Goal: Navigation & Orientation: Find specific page/section

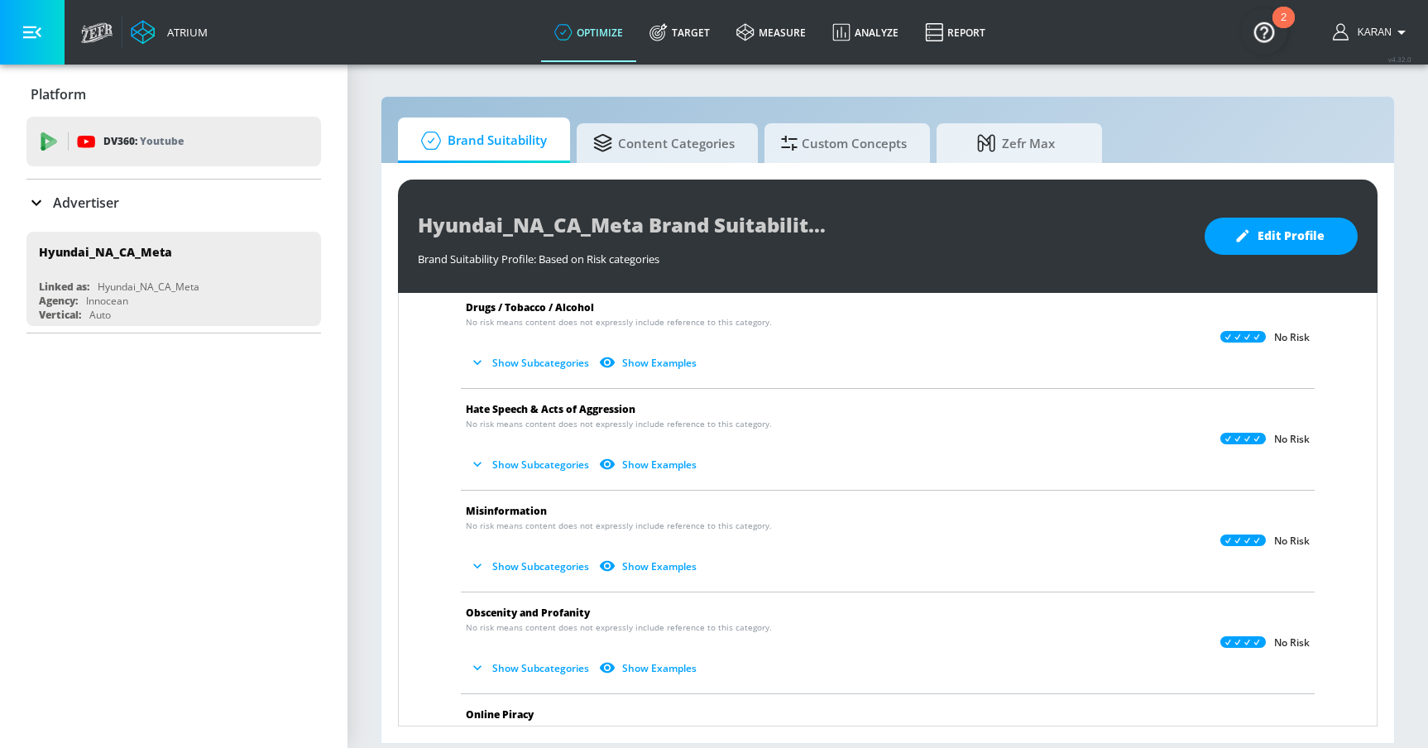
scroll to position [17, 0]
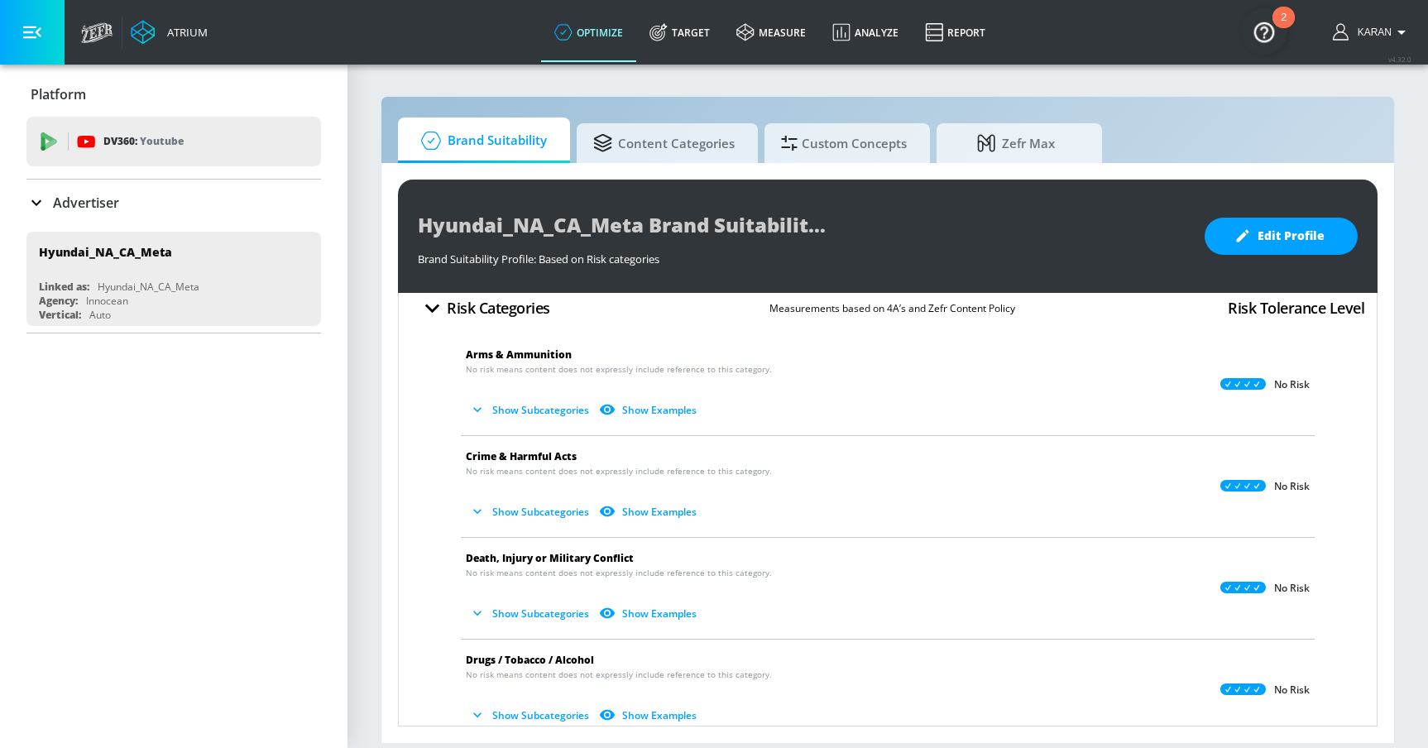
click at [477, 413] on icon "button" at bounding box center [477, 409] width 17 height 17
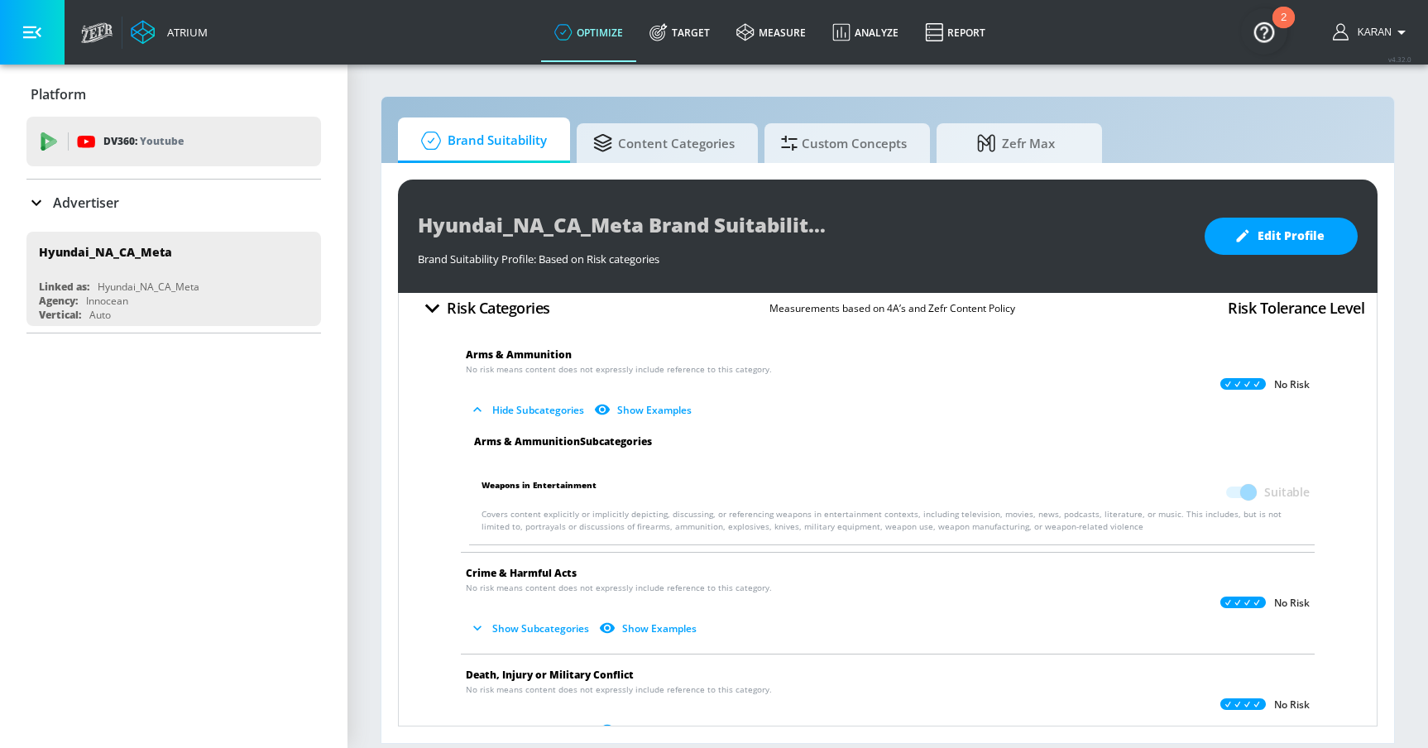
click at [477, 411] on icon "button" at bounding box center [477, 409] width 17 height 17
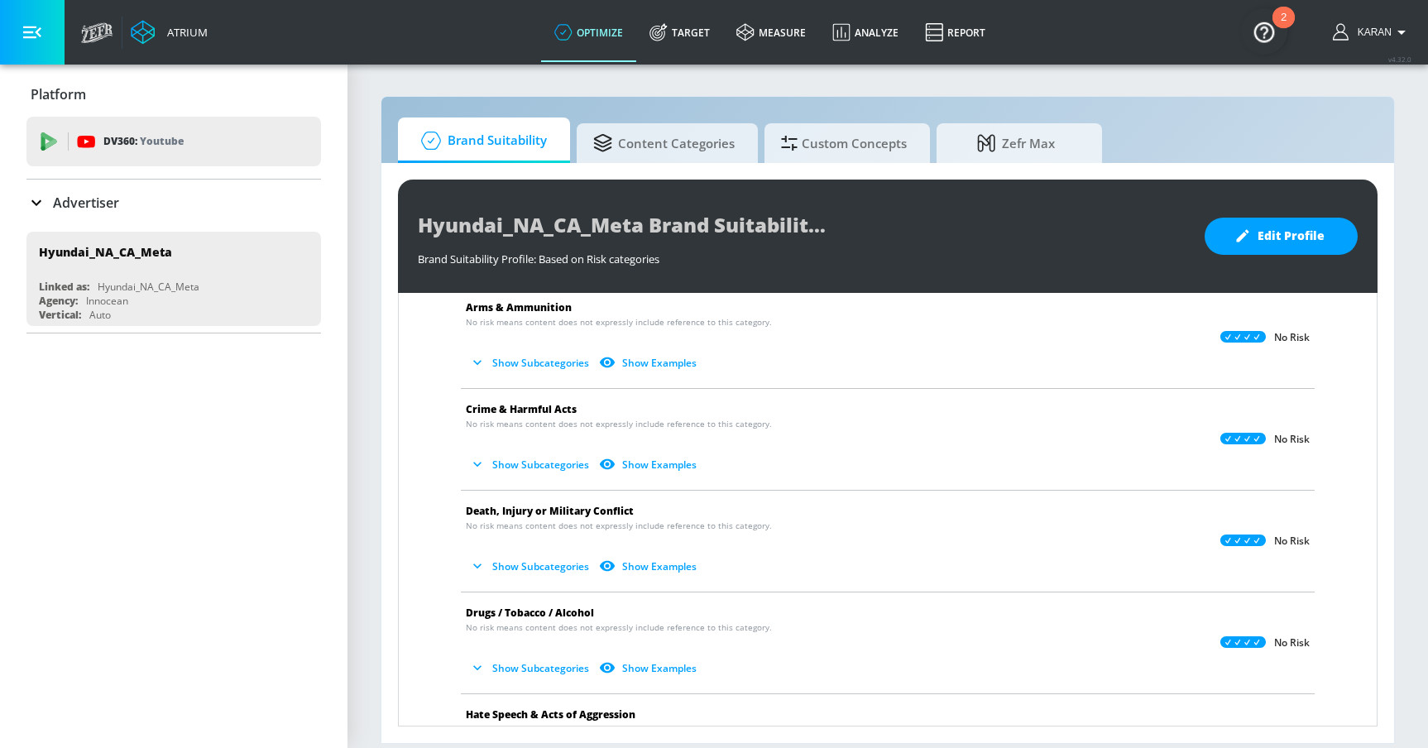
scroll to position [0, 0]
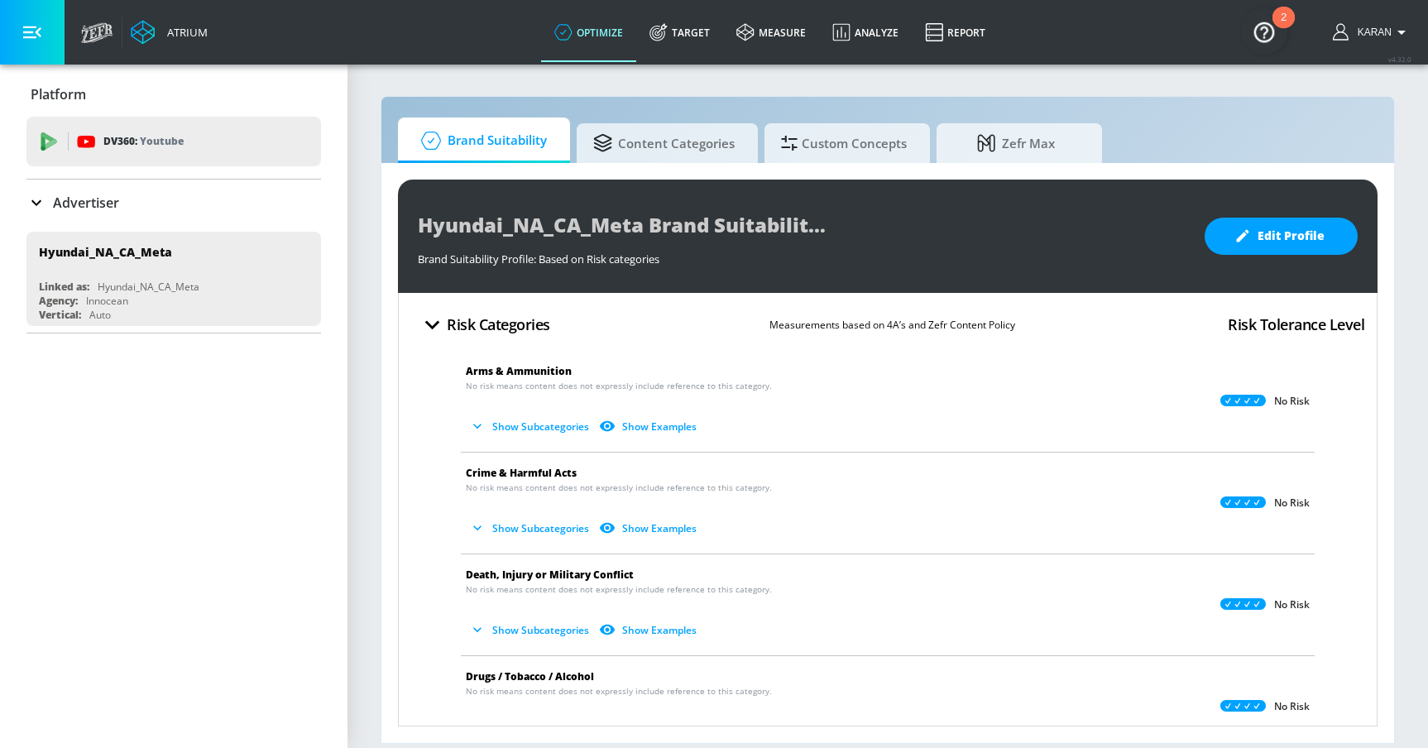
click at [1276, 31] on img "Open Resource Center, 2 new notifications" at bounding box center [1264, 31] width 46 height 46
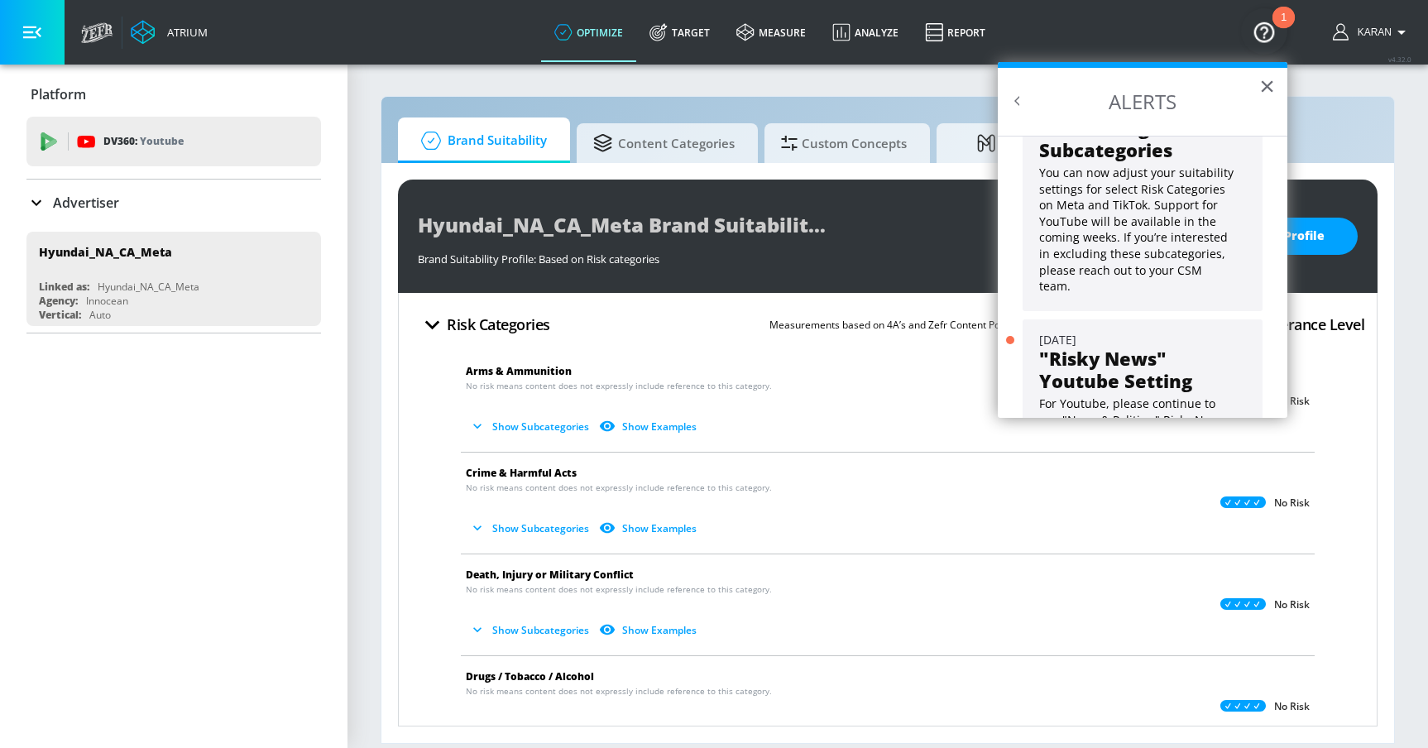
scroll to position [150, 0]
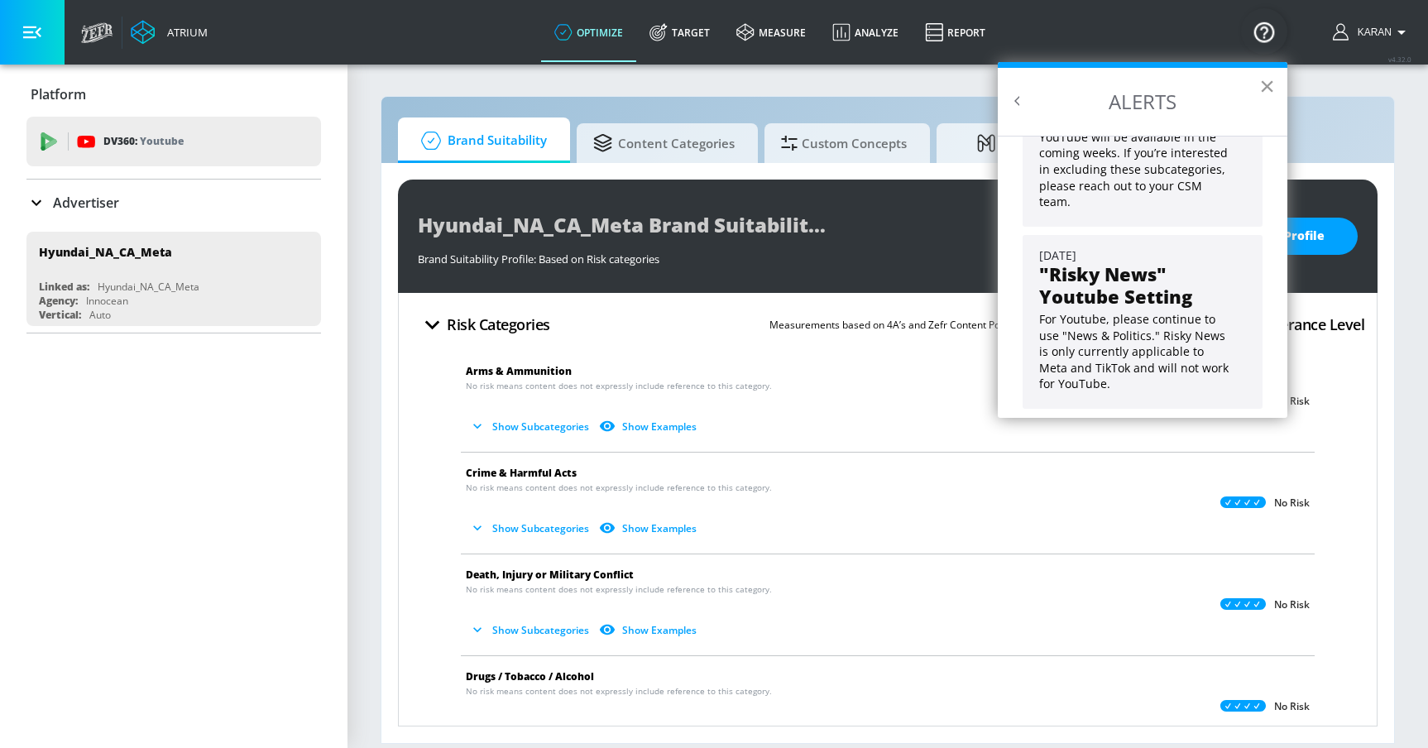
click at [1268, 90] on button "×" at bounding box center [1267, 86] width 16 height 26
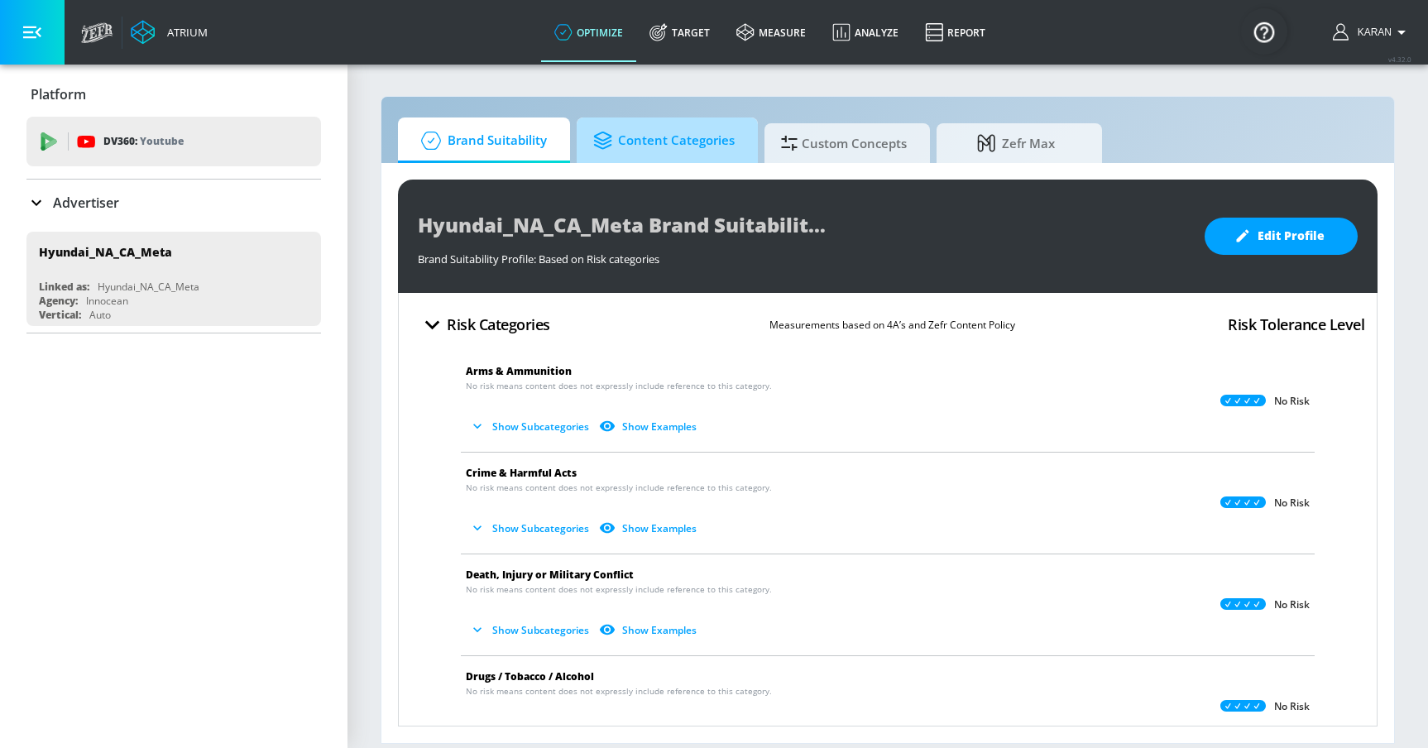
click at [630, 147] on span "Content Categories" at bounding box center [663, 141] width 141 height 40
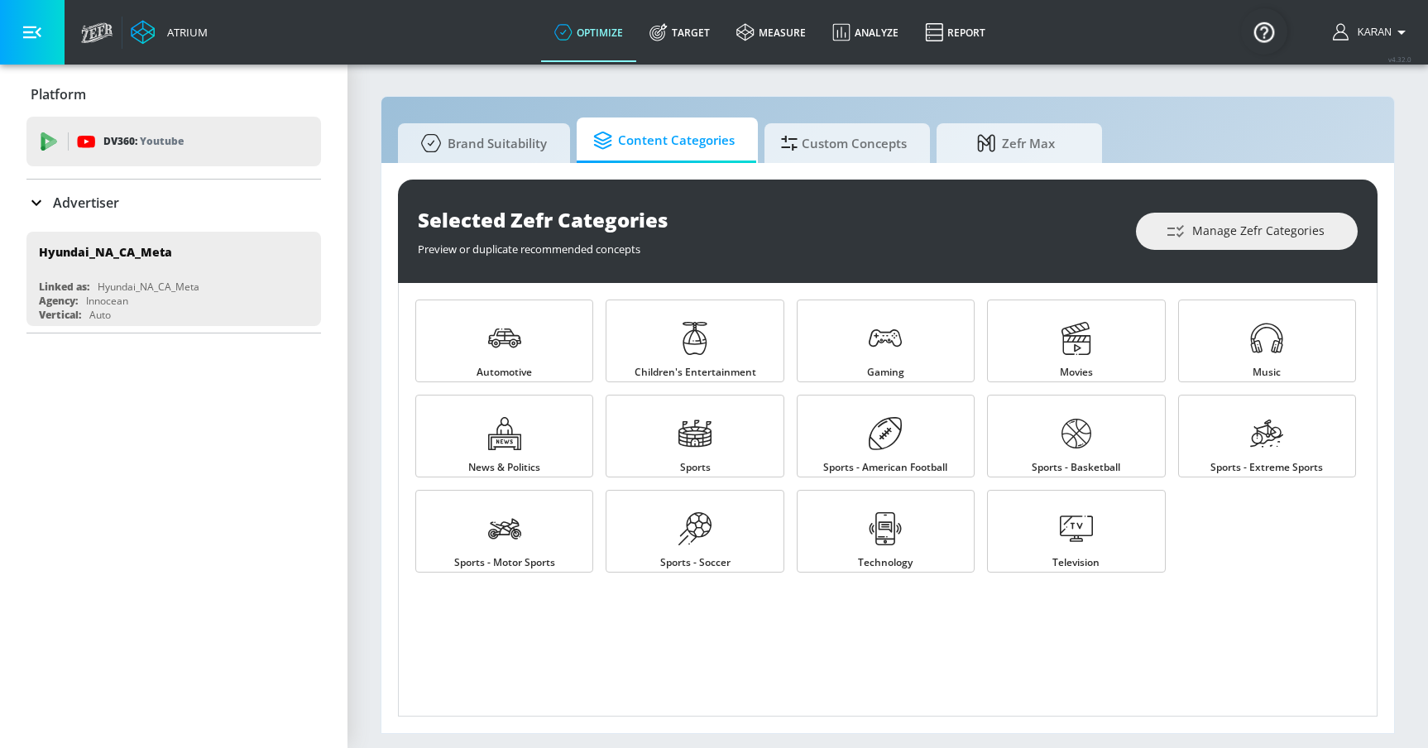
click at [736, 136] on link "Content Categories" at bounding box center [667, 140] width 181 height 46
click at [797, 139] on div at bounding box center [791, 141] width 21 height 18
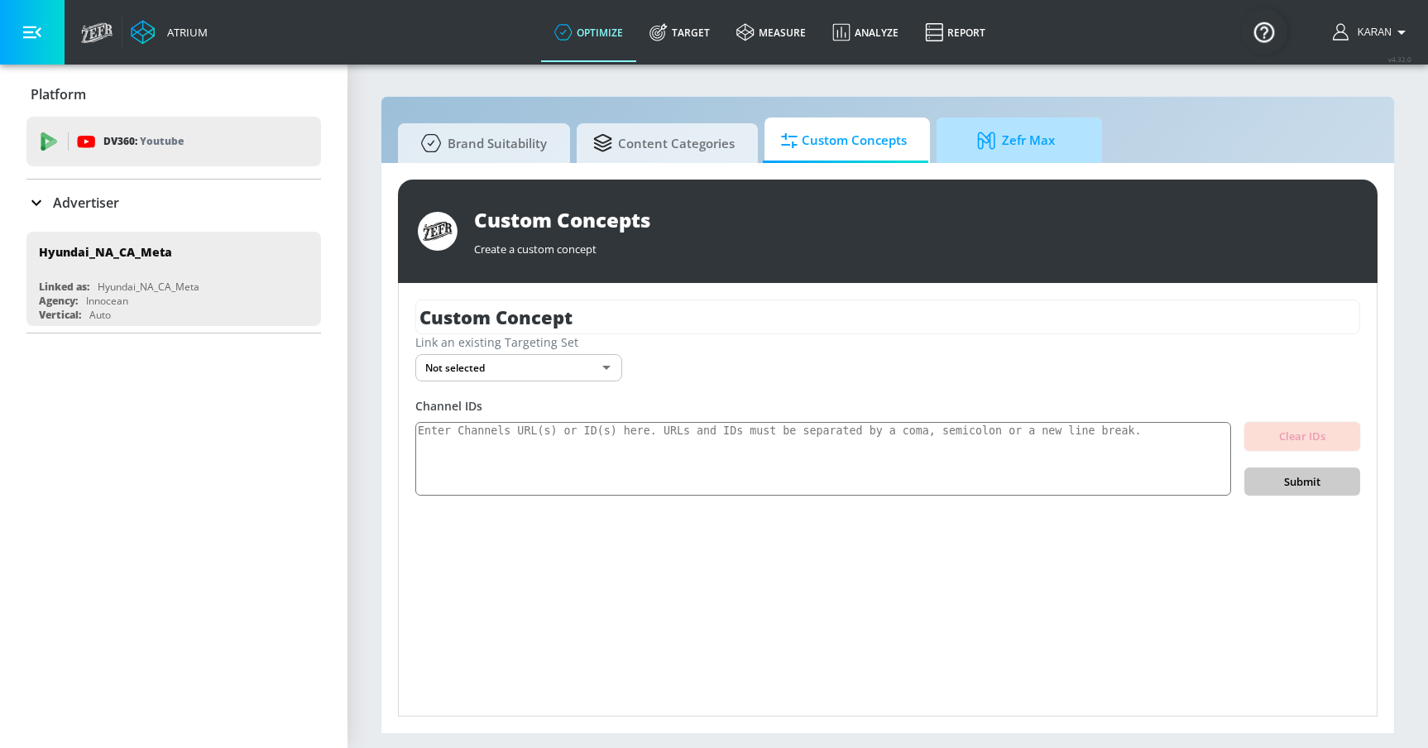
click at [961, 142] on span "Zefr Max" at bounding box center [1016, 141] width 126 height 40
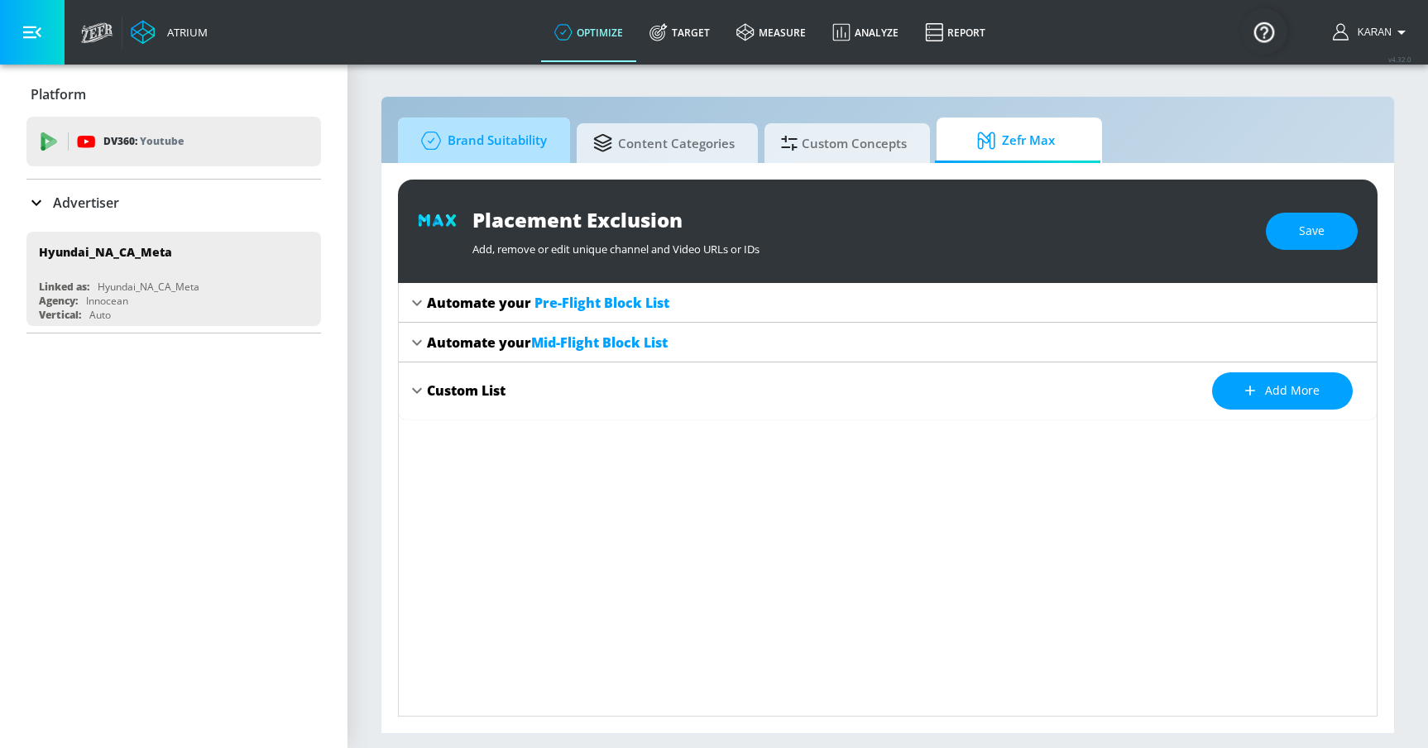
click at [478, 139] on span "Brand Suitability" at bounding box center [481, 141] width 132 height 40
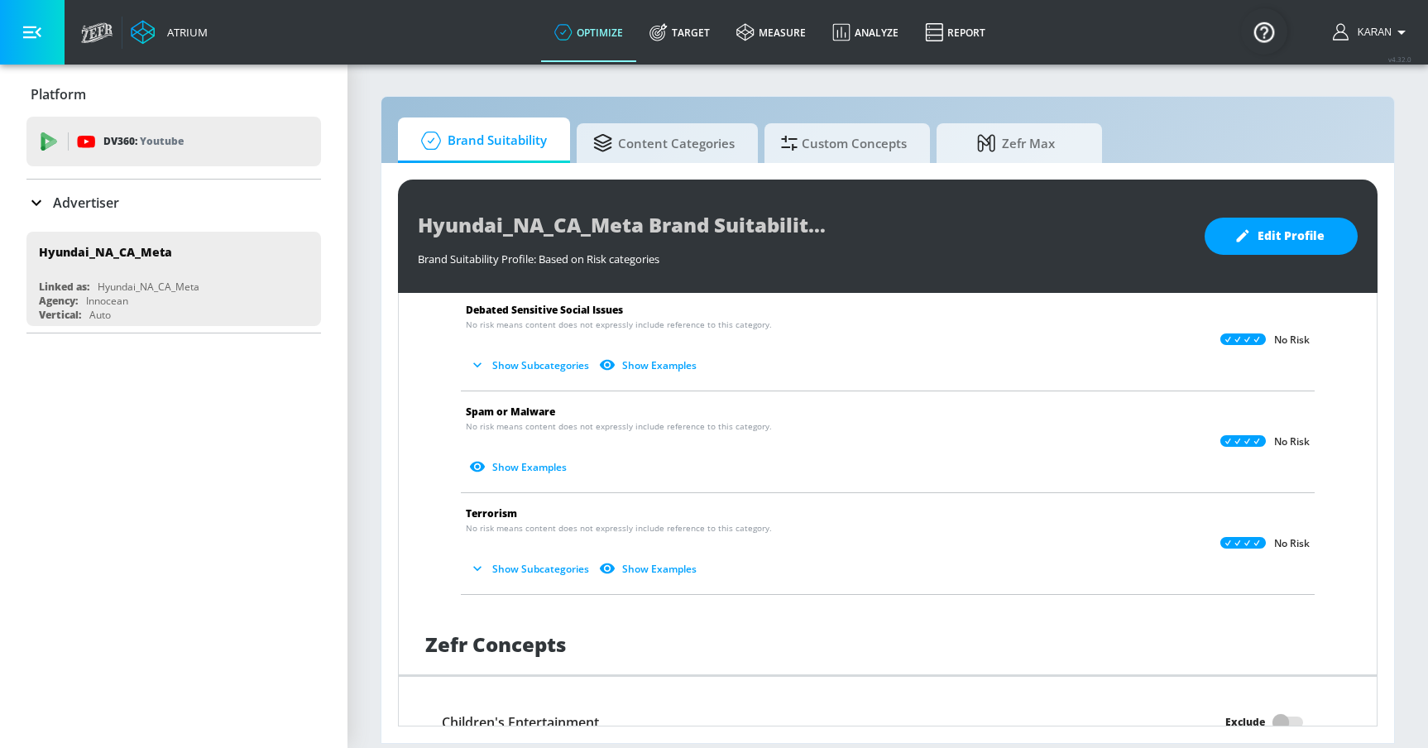
scroll to position [1296, 0]
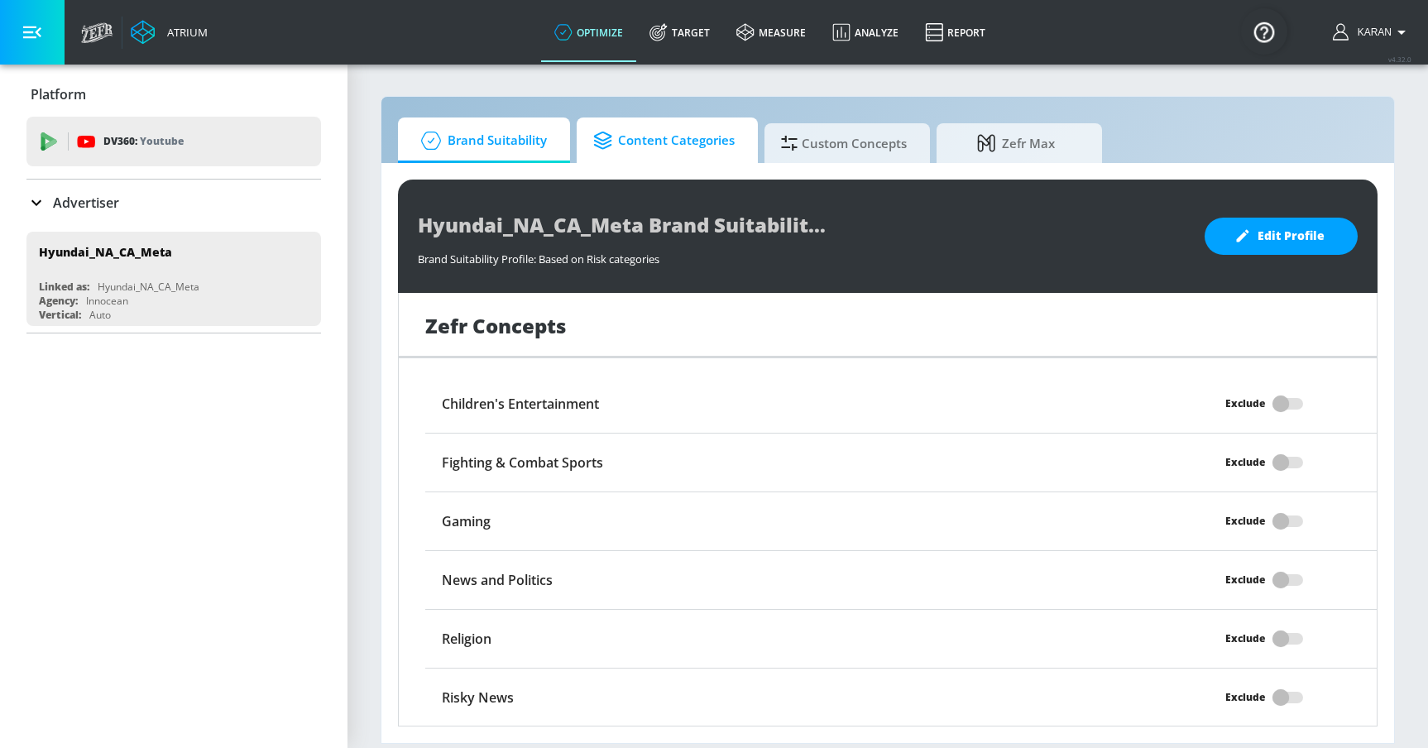
click at [654, 140] on span "Content Categories" at bounding box center [663, 141] width 141 height 40
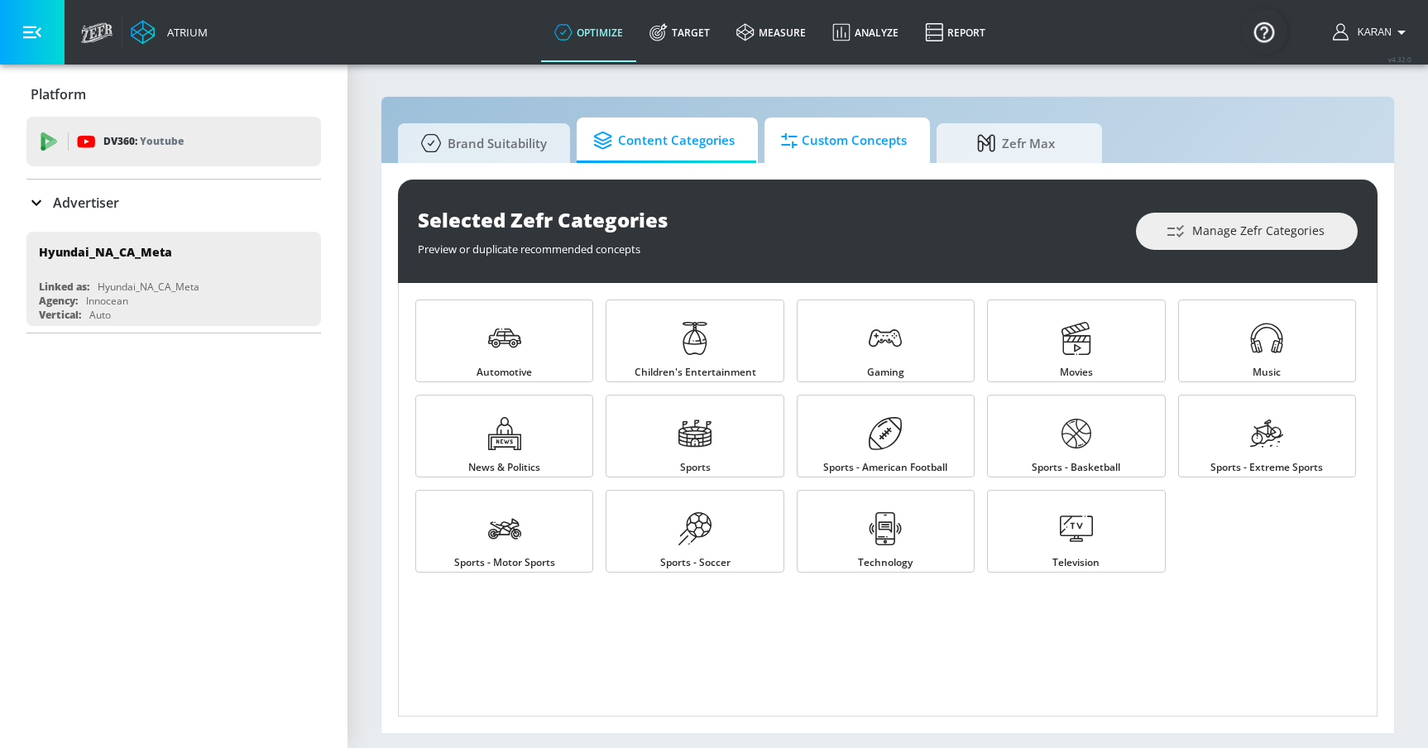
click at [824, 146] on span "Custom Concepts" at bounding box center [844, 141] width 126 height 40
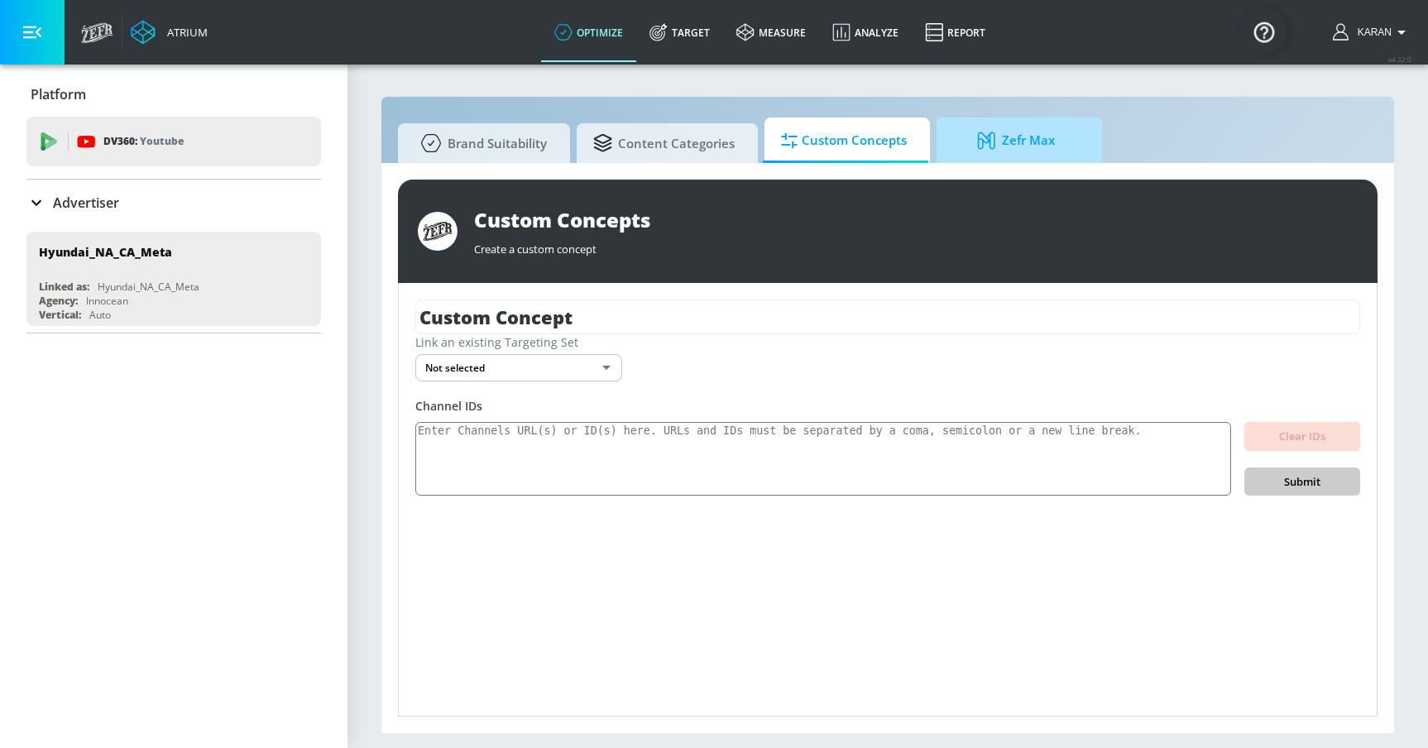
click at [990, 137] on icon at bounding box center [989, 141] width 25 height 18
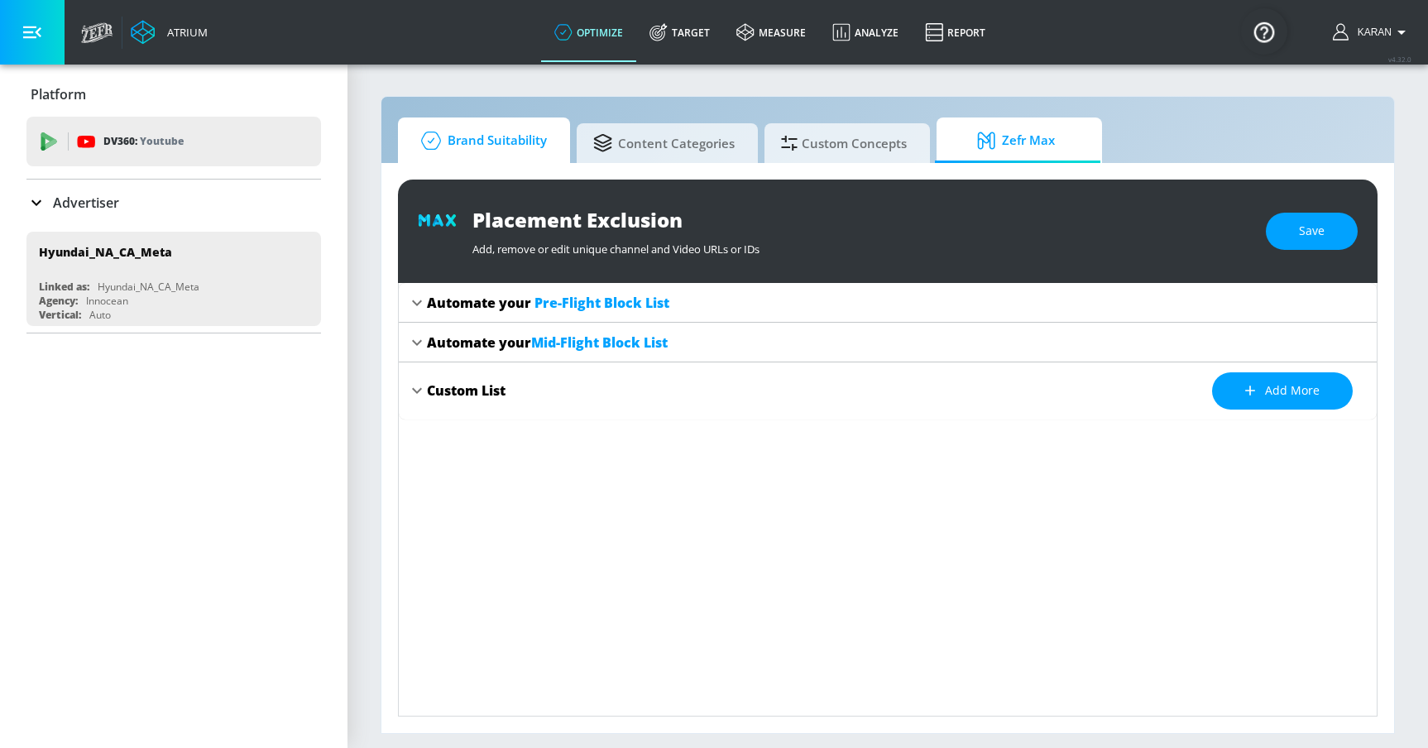
click at [493, 148] on span "Brand Suitability" at bounding box center [481, 141] width 132 height 40
